Goal: Task Accomplishment & Management: Use online tool/utility

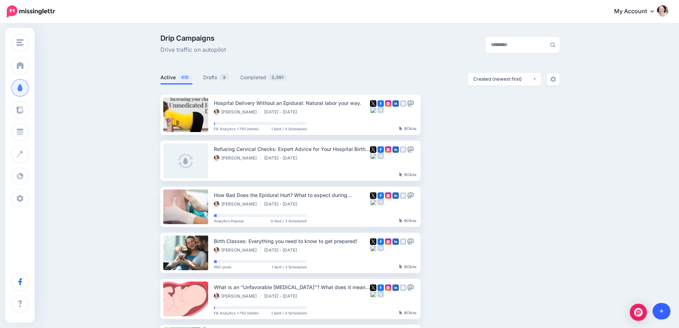
click at [665, 308] on link at bounding box center [662, 311] width 18 height 16
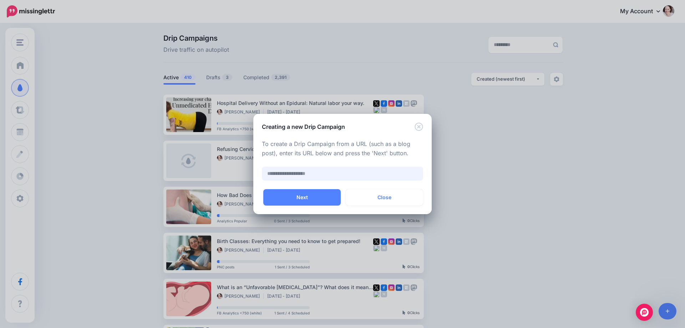
paste input "**********"
type input "**********"
click at [281, 193] on button "Next" at bounding box center [301, 197] width 77 height 16
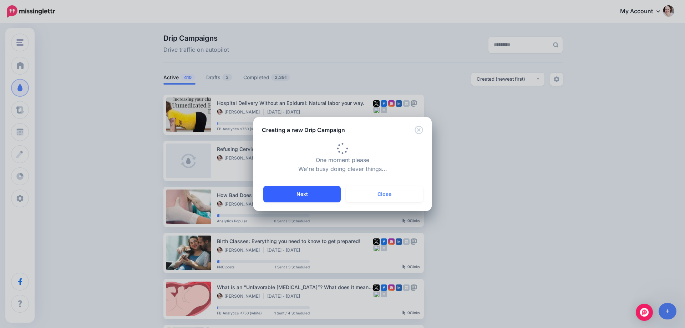
type input "**********"
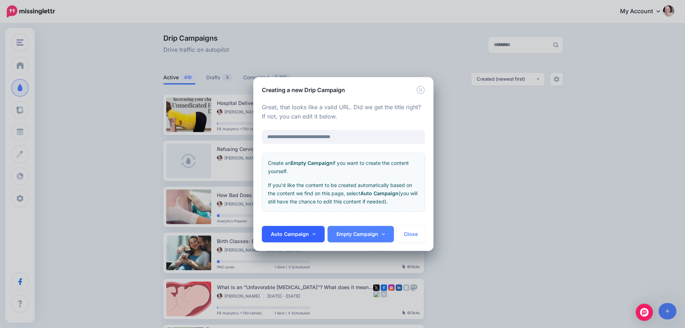
click at [283, 240] on link "Auto Campaign" at bounding box center [293, 234] width 63 height 16
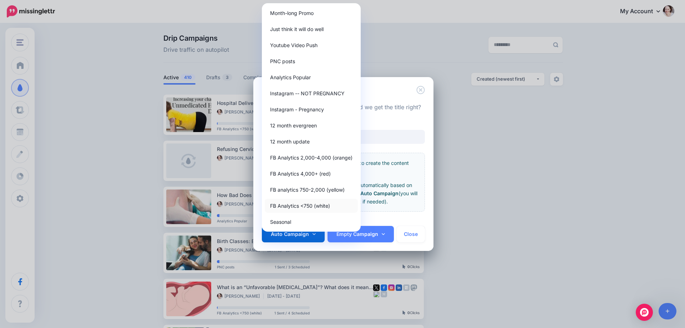
click at [293, 204] on link "FB Analytics <750 (white)" at bounding box center [311, 206] width 93 height 14
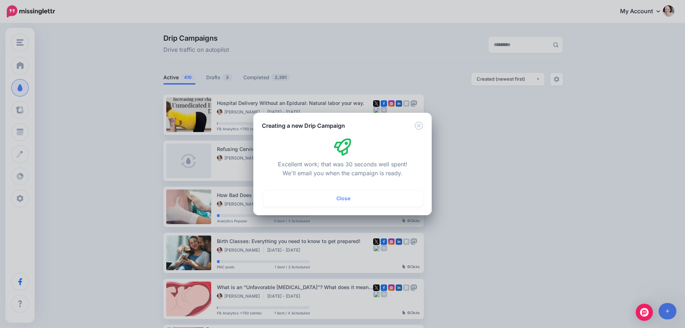
drag, startPoint x: 300, startPoint y: 200, endPoint x: 313, endPoint y: 192, distance: 14.7
click at [301, 200] on button "Close" at bounding box center [343, 198] width 160 height 16
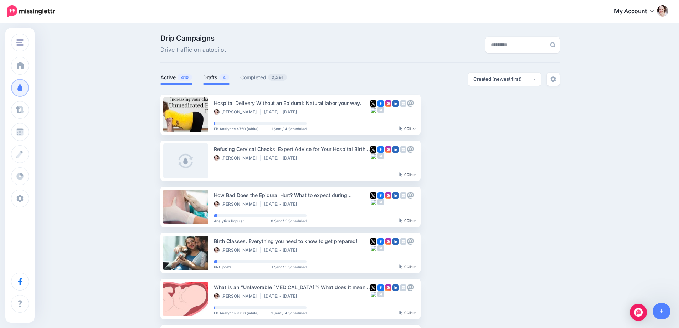
click at [217, 80] on link "Drafts 4" at bounding box center [216, 77] width 26 height 9
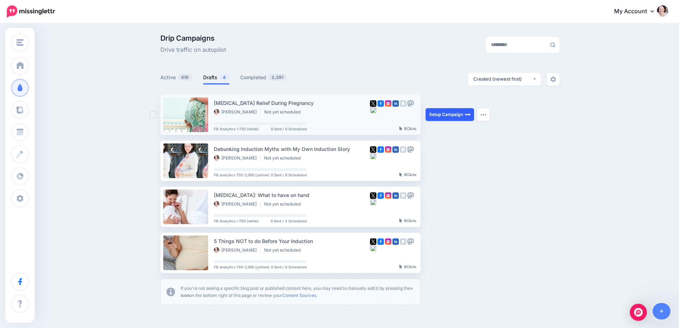
click at [435, 121] on link "Setup Campaign" at bounding box center [450, 114] width 48 height 13
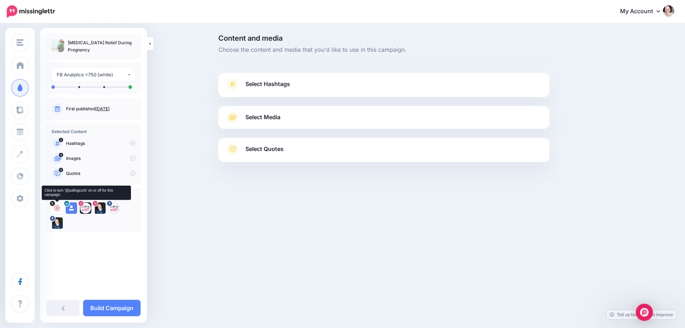
click at [55, 207] on icon at bounding box center [57, 208] width 6 height 6
click at [75, 206] on div at bounding box center [71, 207] width 11 height 11
click at [86, 206] on icon at bounding box center [86, 208] width 6 height 6
click at [100, 208] on icon at bounding box center [100, 208] width 6 height 6
click at [113, 207] on icon at bounding box center [114, 208] width 6 height 6
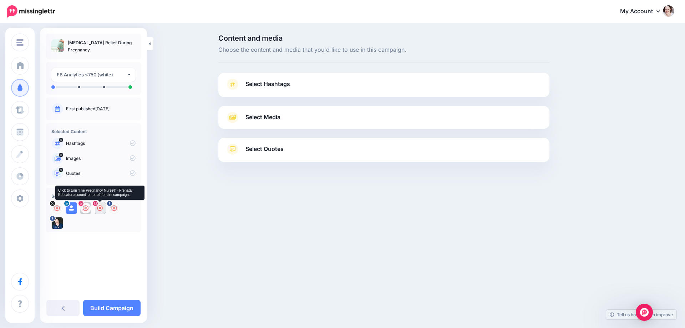
click at [98, 207] on icon at bounding box center [100, 208] width 6 height 6
click at [72, 209] on icon at bounding box center [71, 208] width 6 height 6
click at [279, 81] on span "Select Hashtags" at bounding box center [267, 84] width 45 height 10
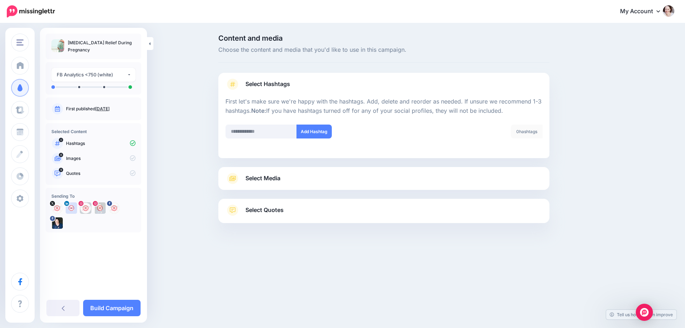
click at [252, 176] on span "Select Media" at bounding box center [262, 178] width 35 height 10
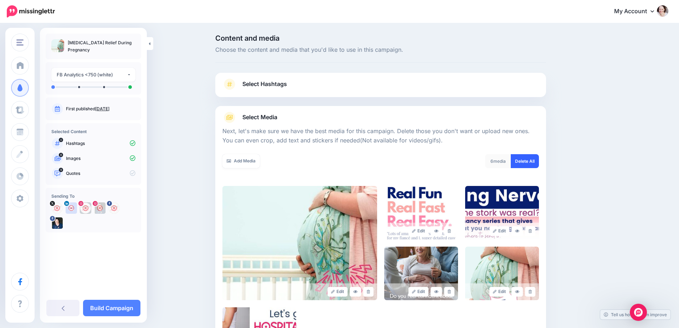
click at [530, 160] on link "Delete All" at bounding box center [525, 161] width 28 height 14
click at [222, 158] on div "Add Media What media would you like to add? Upload AI Gallery Unsplash GIPHY" at bounding box center [299, 165] width 164 height 23
click at [238, 157] on link "Add Media" at bounding box center [240, 161] width 37 height 14
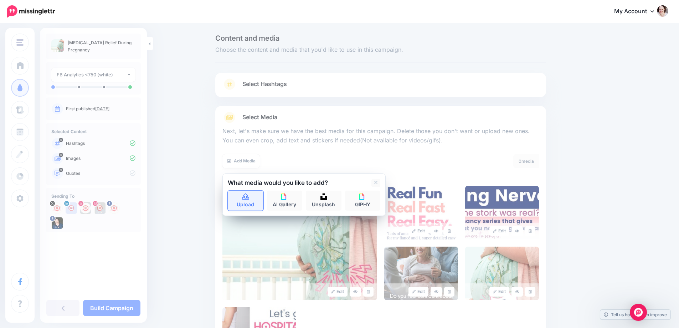
click at [259, 200] on link "Upload" at bounding box center [246, 200] width 36 height 20
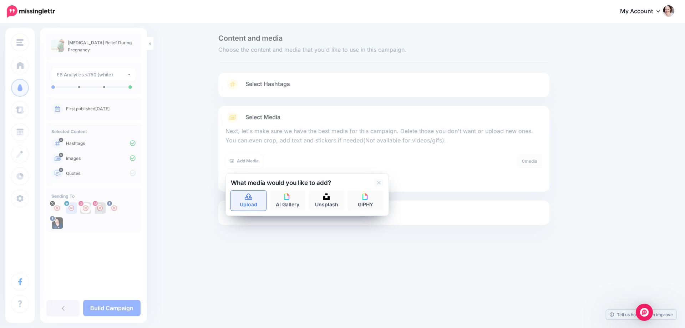
click at [250, 206] on link "Upload" at bounding box center [249, 200] width 36 height 20
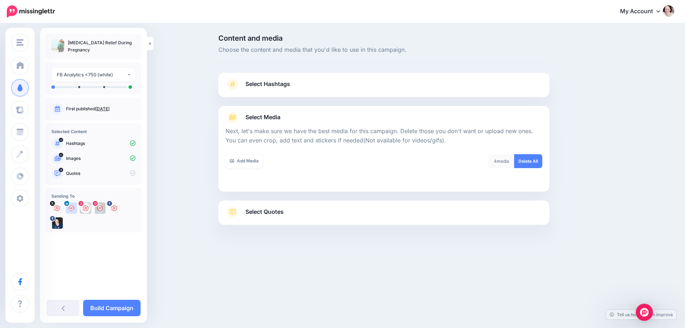
click at [278, 211] on span "Select Quotes" at bounding box center [264, 212] width 38 height 10
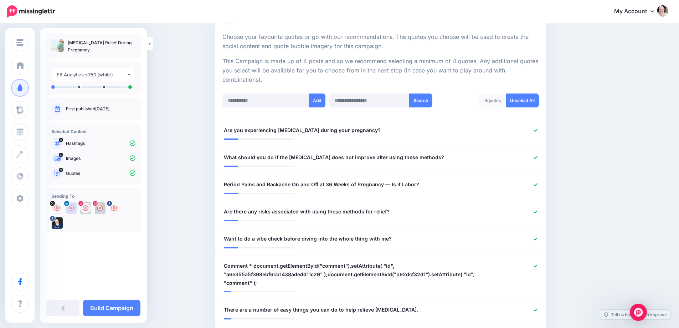
scroll to position [178, 0]
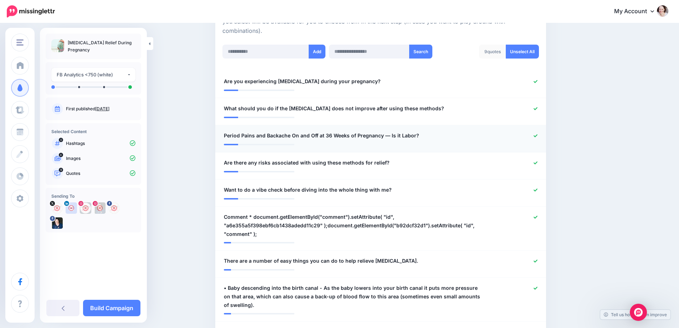
click at [537, 135] on icon at bounding box center [536, 135] width 4 height 3
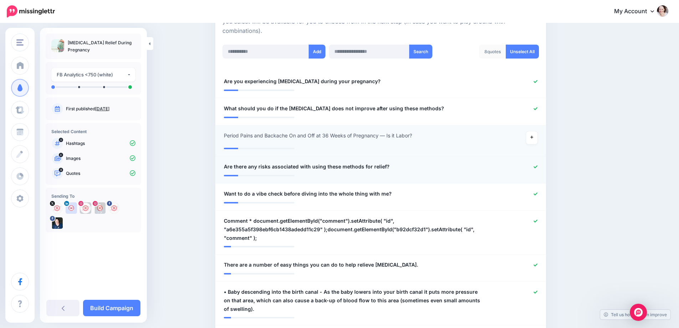
click at [538, 166] on icon at bounding box center [536, 167] width 4 height 4
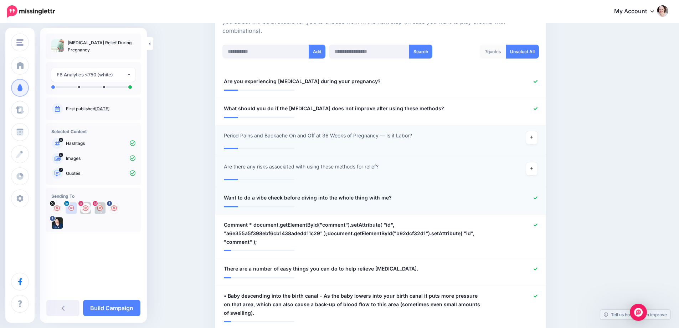
click at [539, 192] on li "**********" at bounding box center [380, 200] width 331 height 27
click at [538, 225] on icon at bounding box center [536, 224] width 4 height 3
click at [538, 198] on icon at bounding box center [536, 198] width 4 height 4
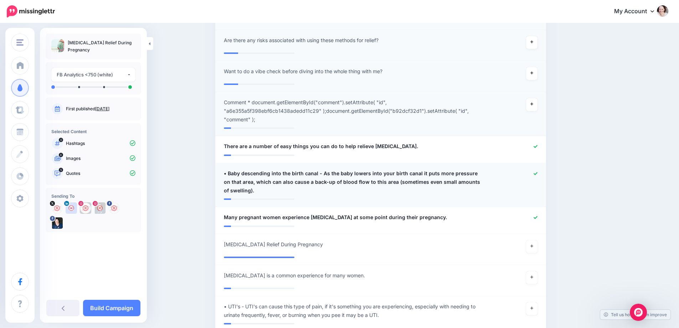
scroll to position [321, 0]
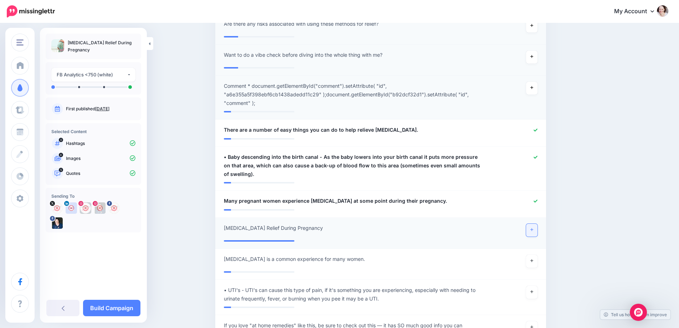
click at [533, 227] on icon at bounding box center [531, 229] width 3 height 4
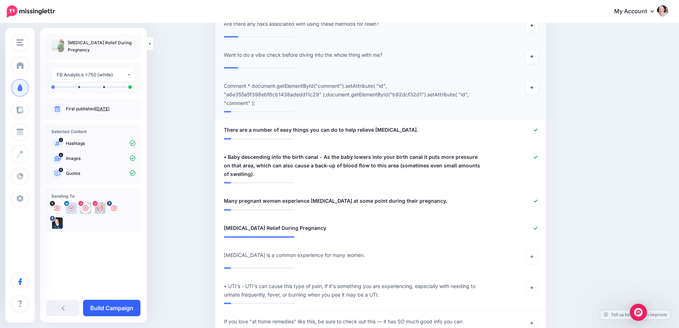
click at [103, 303] on link "Build Campaign" at bounding box center [111, 307] width 57 height 16
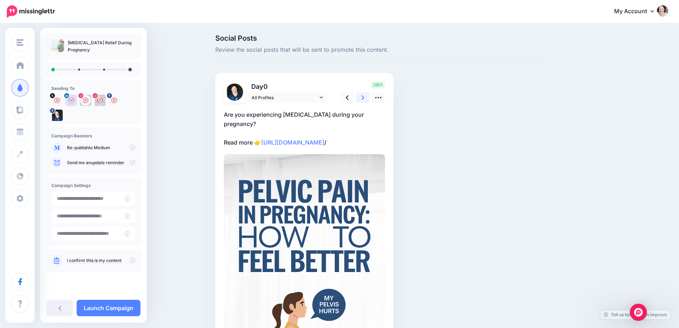
click at [368, 101] on link at bounding box center [363, 97] width 14 height 10
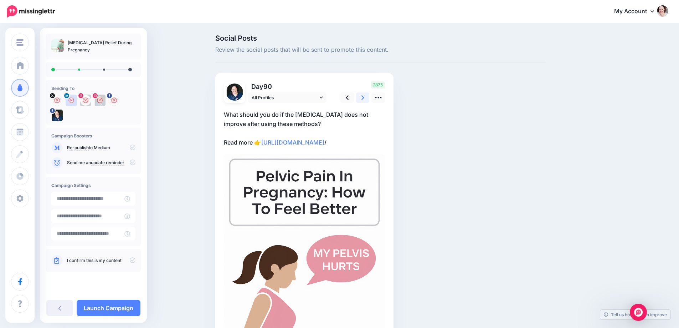
click at [368, 101] on link at bounding box center [363, 97] width 14 height 10
click at [381, 96] on icon at bounding box center [378, 97] width 7 height 7
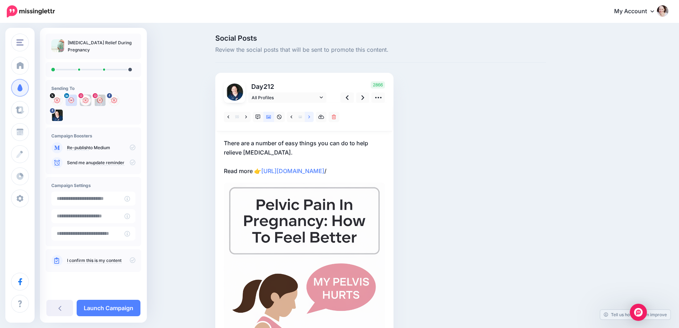
click at [308, 118] on link at bounding box center [309, 117] width 9 height 10
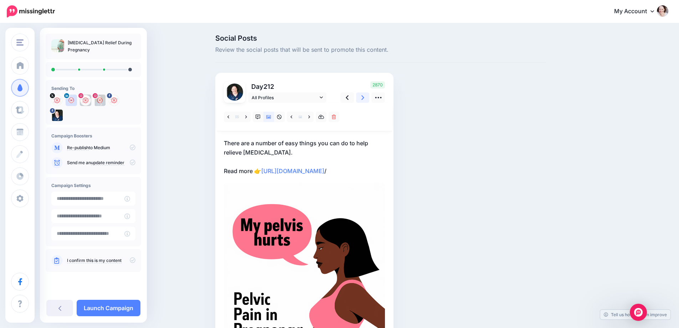
click at [363, 96] on link at bounding box center [363, 97] width 14 height 10
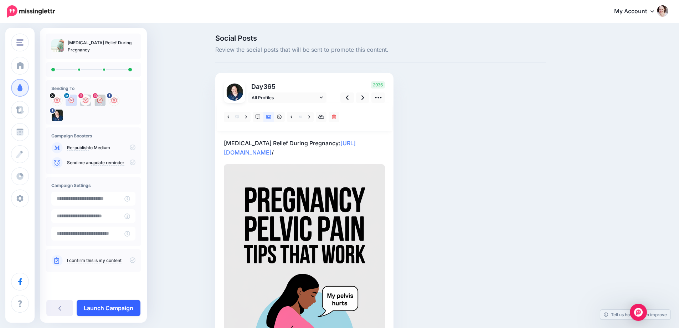
click at [95, 301] on link "Launch Campaign" at bounding box center [109, 307] width 64 height 16
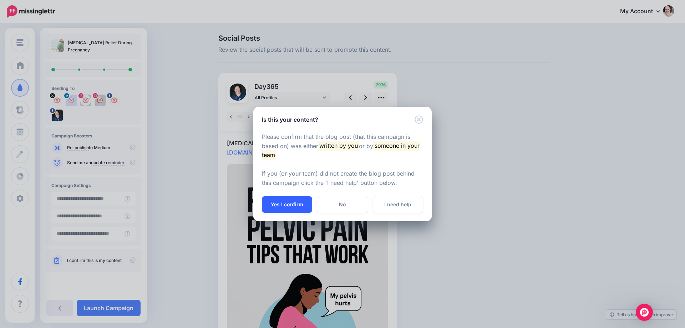
click at [285, 205] on button "Yes I confirm" at bounding box center [287, 204] width 50 height 16
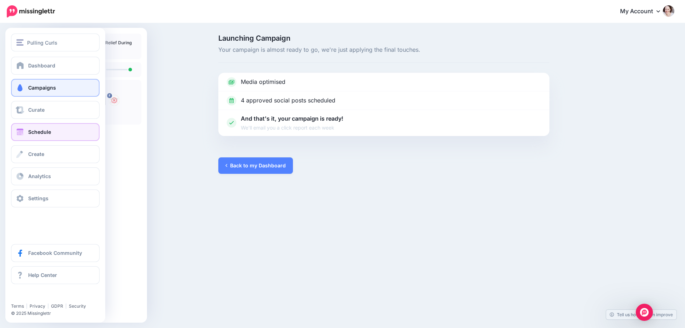
click at [34, 131] on span "Schedule" at bounding box center [39, 132] width 23 height 6
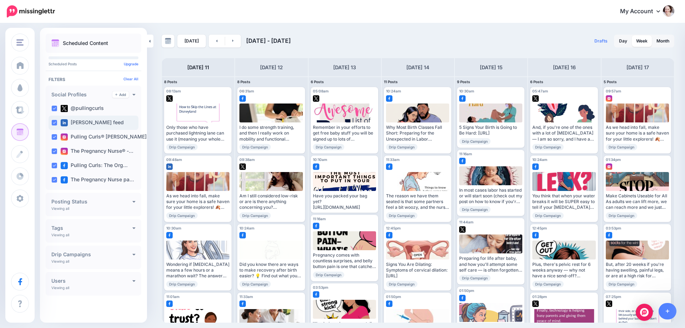
click at [55, 121] on ins at bounding box center [54, 123] width 6 height 6
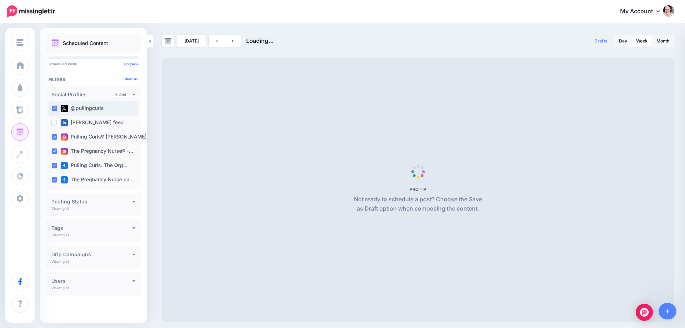
click at [55, 108] on ins at bounding box center [54, 109] width 6 height 6
click at [52, 139] on ins at bounding box center [54, 137] width 6 height 6
click at [53, 153] on ins at bounding box center [54, 151] width 6 height 6
click at [53, 162] on div "Pulling Curls: The Org…" at bounding box center [93, 165] width 90 height 14
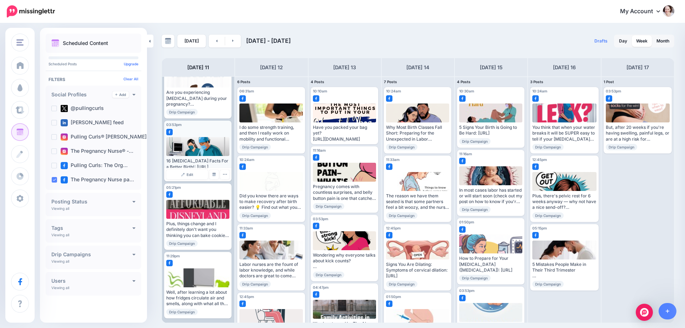
scroll to position [168, 0]
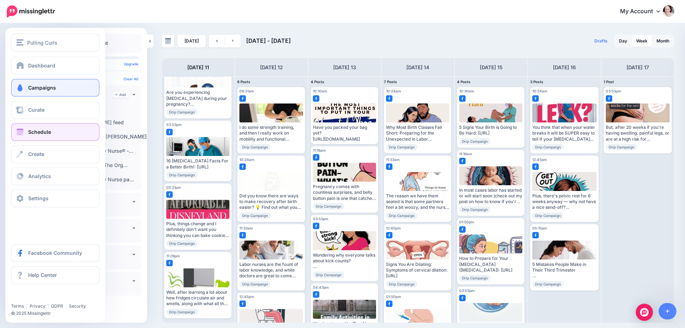
click at [17, 89] on span at bounding box center [19, 87] width 9 height 7
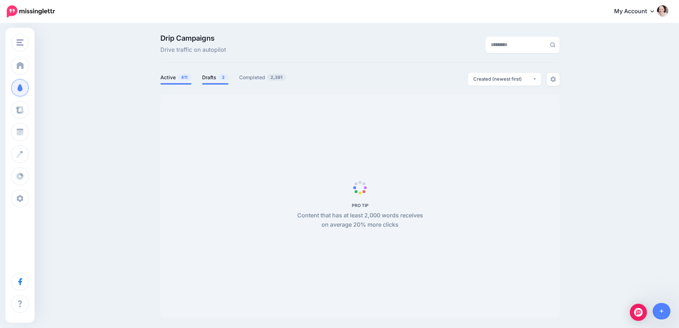
click at [219, 74] on link "Drafts 3" at bounding box center [215, 77] width 26 height 9
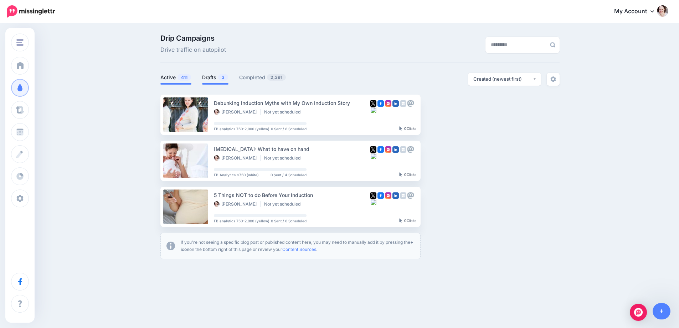
click at [168, 77] on link "Active 411" at bounding box center [175, 77] width 31 height 9
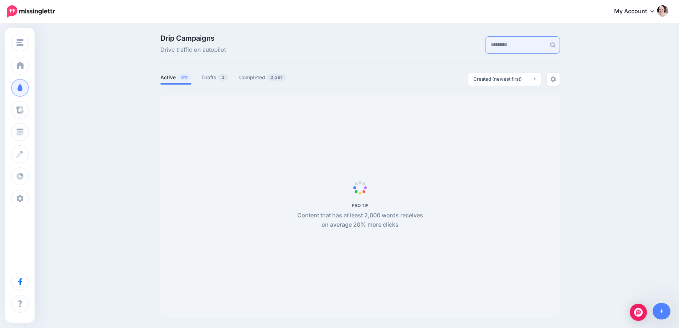
click at [516, 43] on input "text" at bounding box center [516, 45] width 61 height 16
type input "******"
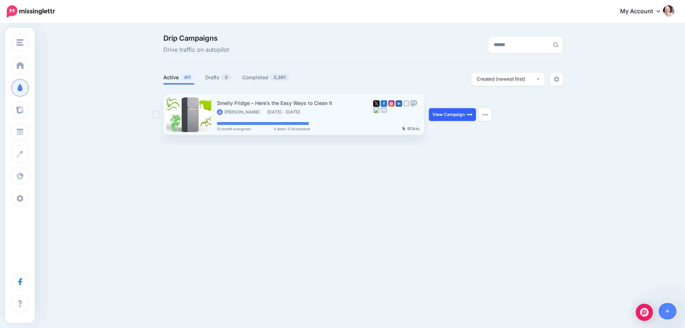
click at [442, 112] on link "View Campaign" at bounding box center [452, 114] width 47 height 13
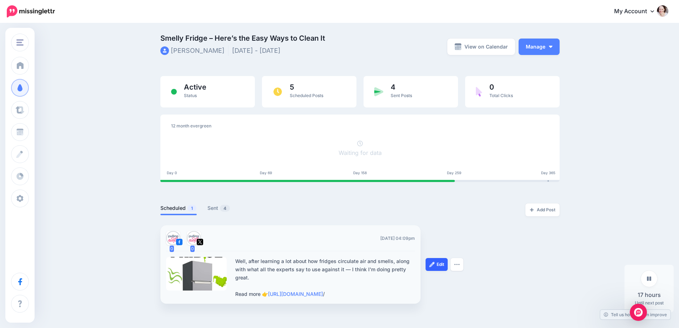
click at [442, 267] on link "Edit" at bounding box center [437, 264] width 22 height 13
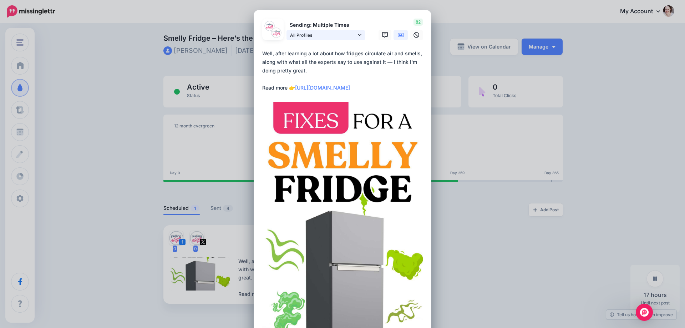
click at [326, 36] on span "All Profiles" at bounding box center [323, 34] width 66 height 7
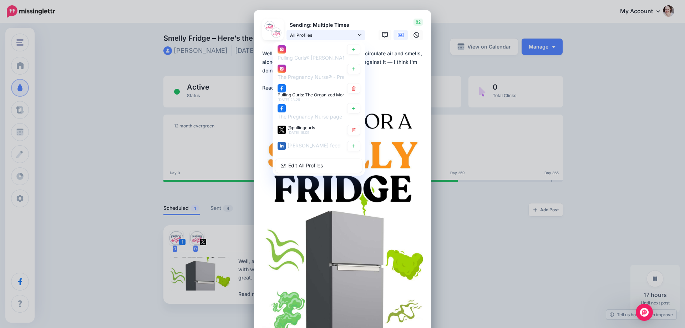
click at [326, 37] on span "All Profiles" at bounding box center [323, 34] width 66 height 7
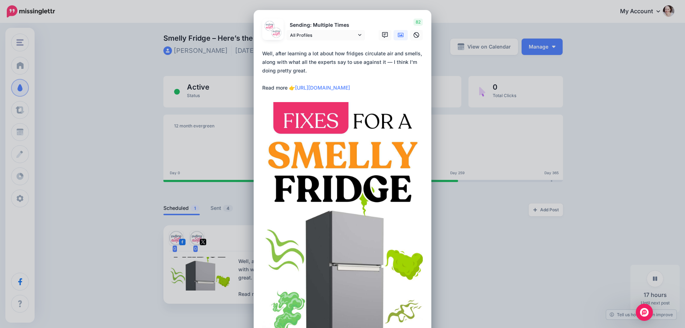
click at [173, 63] on div "Edit Post Loading Sending: Multiple Times All Profiles" at bounding box center [342, 164] width 685 height 328
click at [463, 60] on div "Edit Post Loading Sending: Multiple Times All Profiles" at bounding box center [342, 164] width 685 height 328
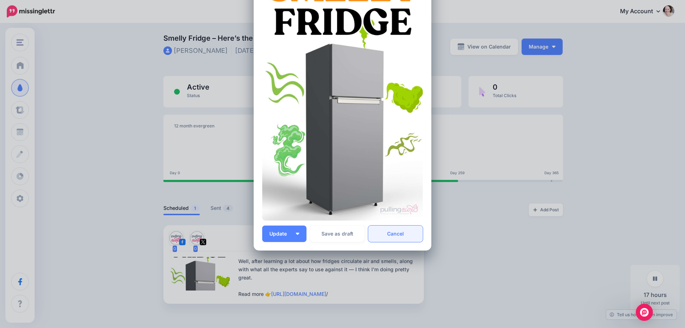
click at [395, 236] on link "Cancel" at bounding box center [395, 233] width 55 height 16
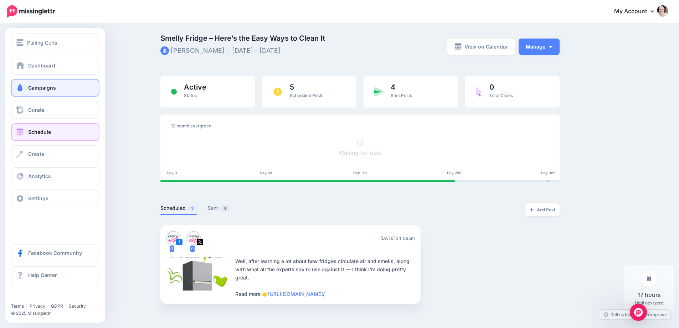
click at [30, 132] on span "Schedule" at bounding box center [39, 132] width 23 height 6
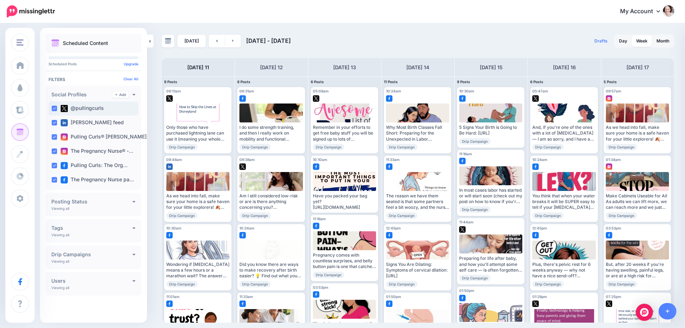
click at [53, 108] on ins at bounding box center [54, 109] width 6 height 6
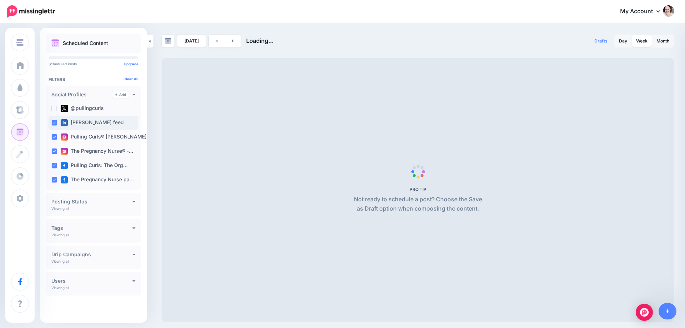
click at [52, 121] on ins at bounding box center [54, 123] width 6 height 6
click at [51, 138] on div "Pulling Curls® [PERSON_NAME] …" at bounding box center [93, 137] width 90 height 14
click at [52, 149] on ins at bounding box center [54, 151] width 6 height 6
click at [55, 166] on ins at bounding box center [54, 166] width 6 height 6
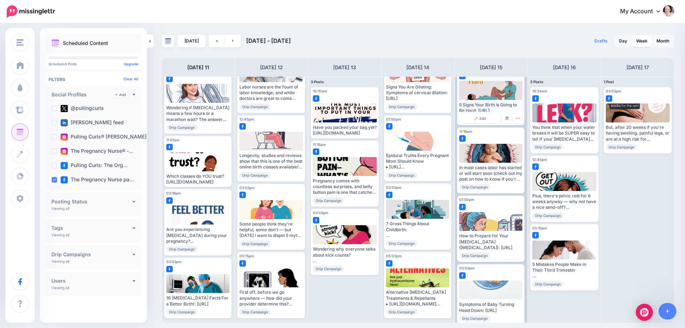
scroll to position [35, 0]
